Goal: Task Accomplishment & Management: Manage account settings

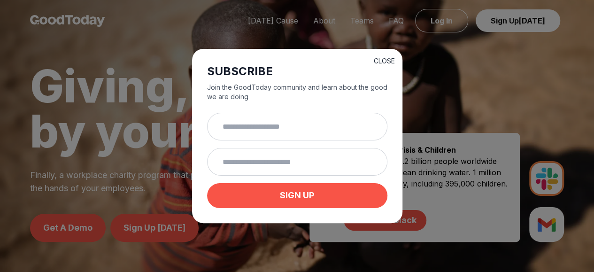
click at [384, 63] on button "CLOSE" at bounding box center [384, 60] width 21 height 9
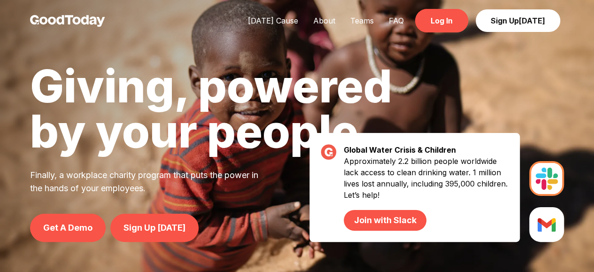
click at [457, 18] on link "Log In" at bounding box center [441, 20] width 53 height 23
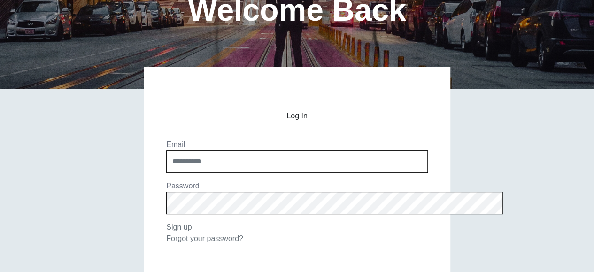
scroll to position [70, 0]
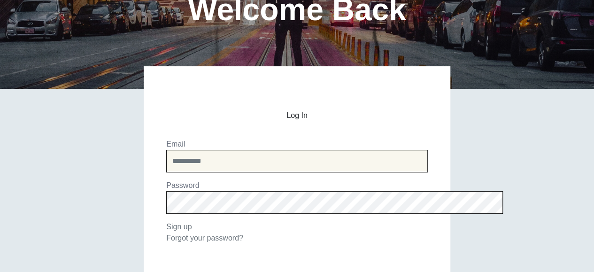
click at [296, 157] on input "email" at bounding box center [297, 161] width 262 height 23
type input "**********"
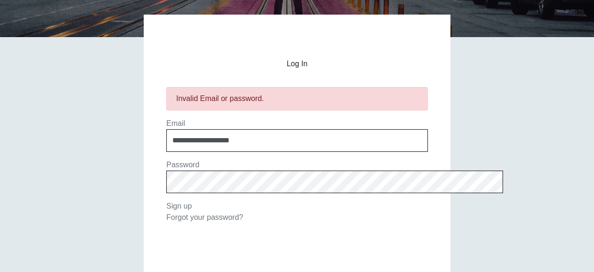
scroll to position [159, 0]
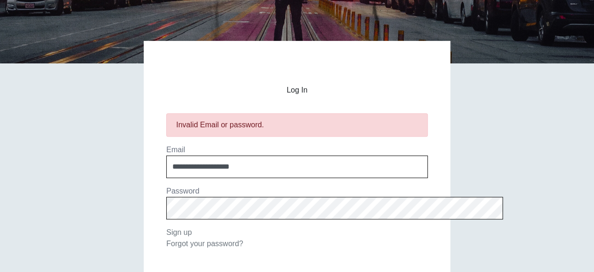
scroll to position [127, 0]
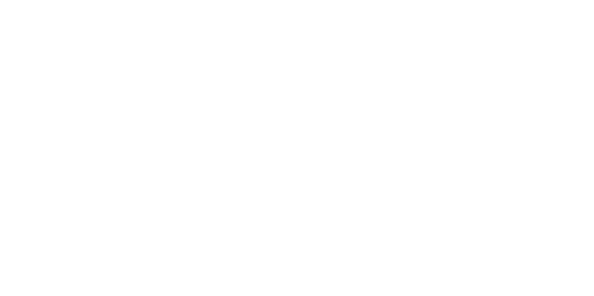
scroll to position [560, 0]
